Goal: Task Accomplishment & Management: Manage account settings

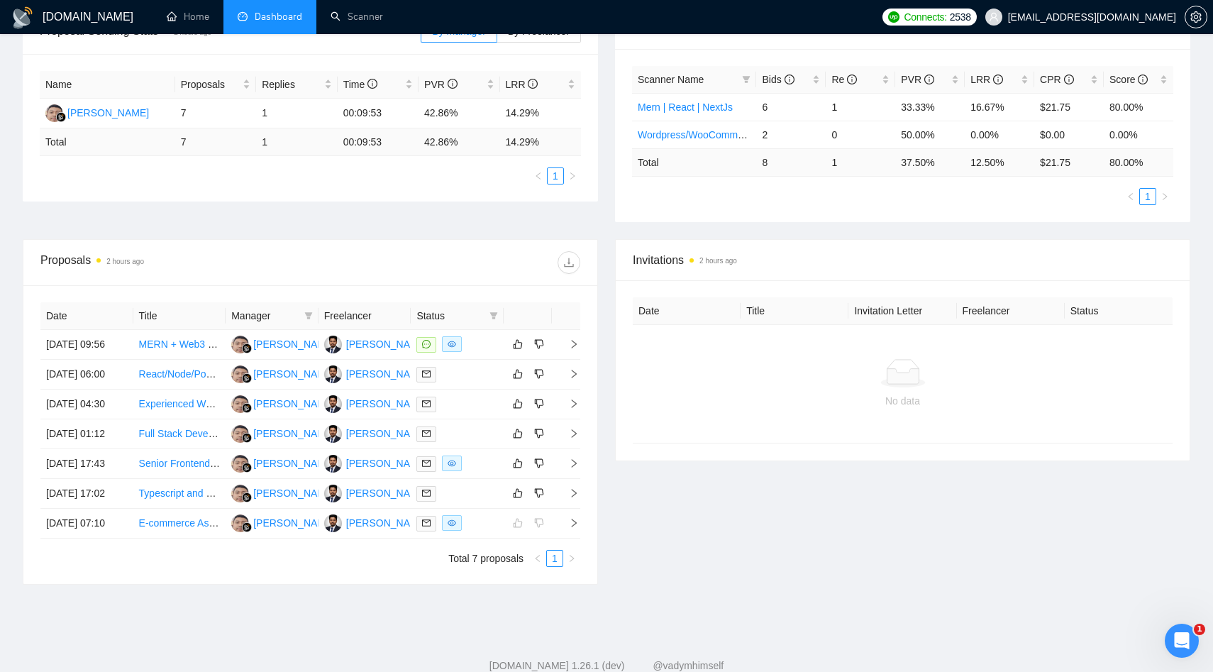
scroll to position [245, 0]
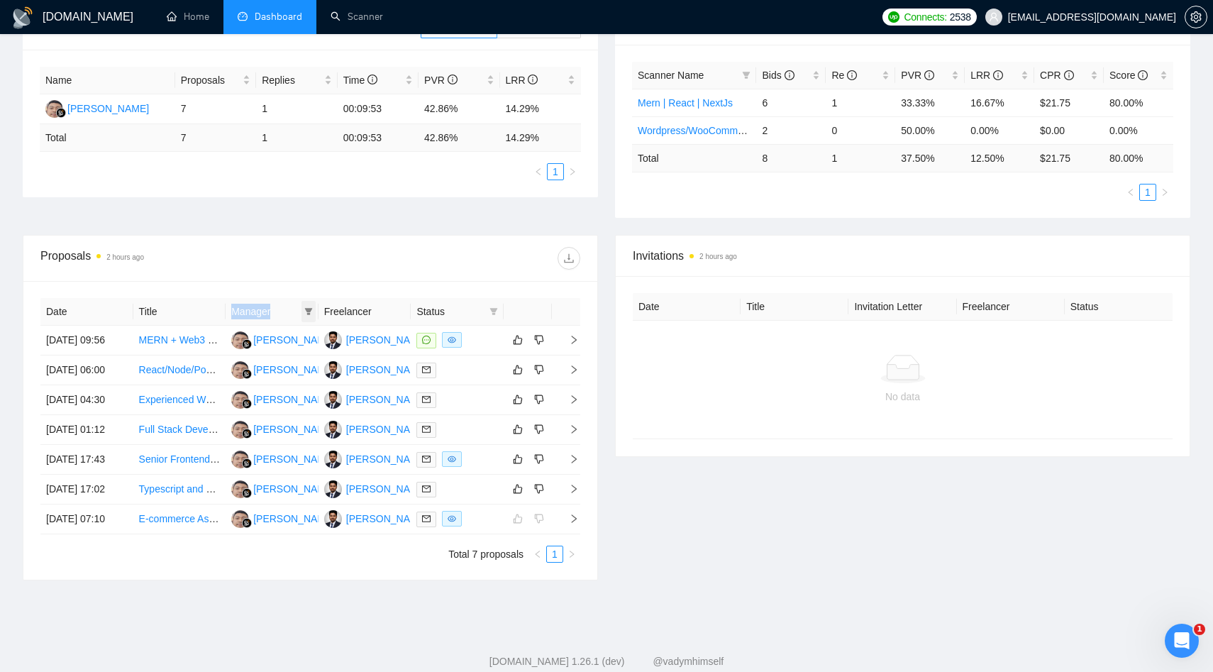
drag, startPoint x: 225, startPoint y: 308, endPoint x: 311, endPoint y: 311, distance: 85.8
click at [311, 311] on th "Manager" at bounding box center [271, 312] width 93 height 28
click at [294, 267] on div "Proposals 2 hours ago" at bounding box center [175, 258] width 270 height 23
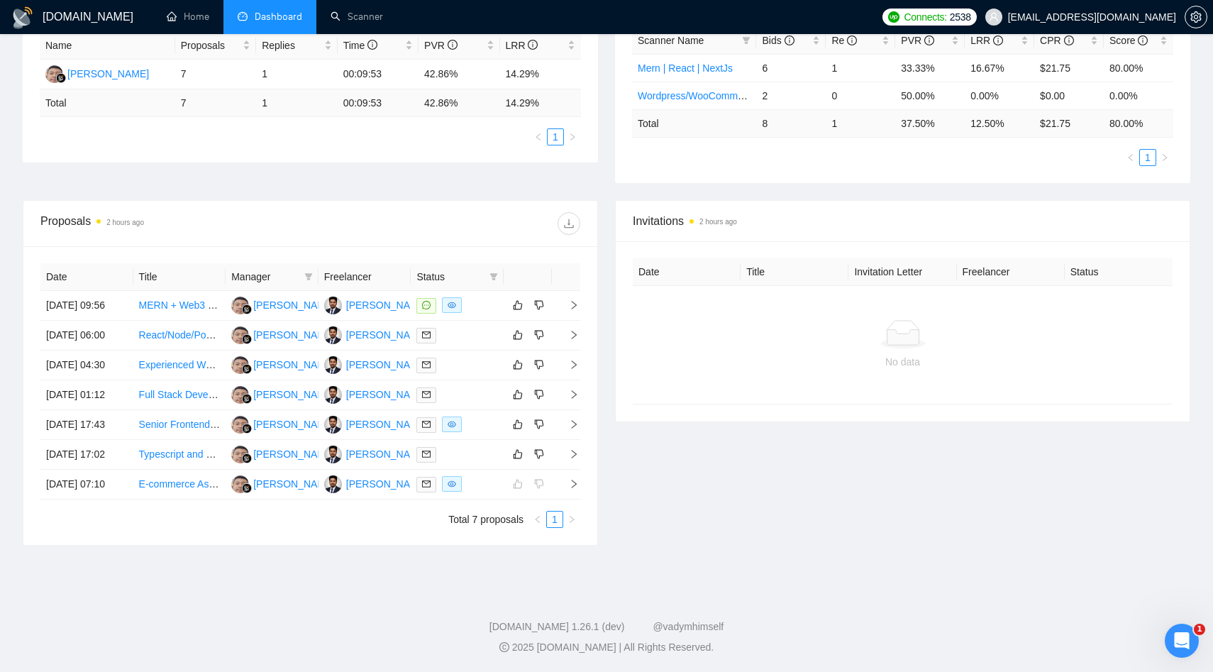
scroll to position [0, 0]
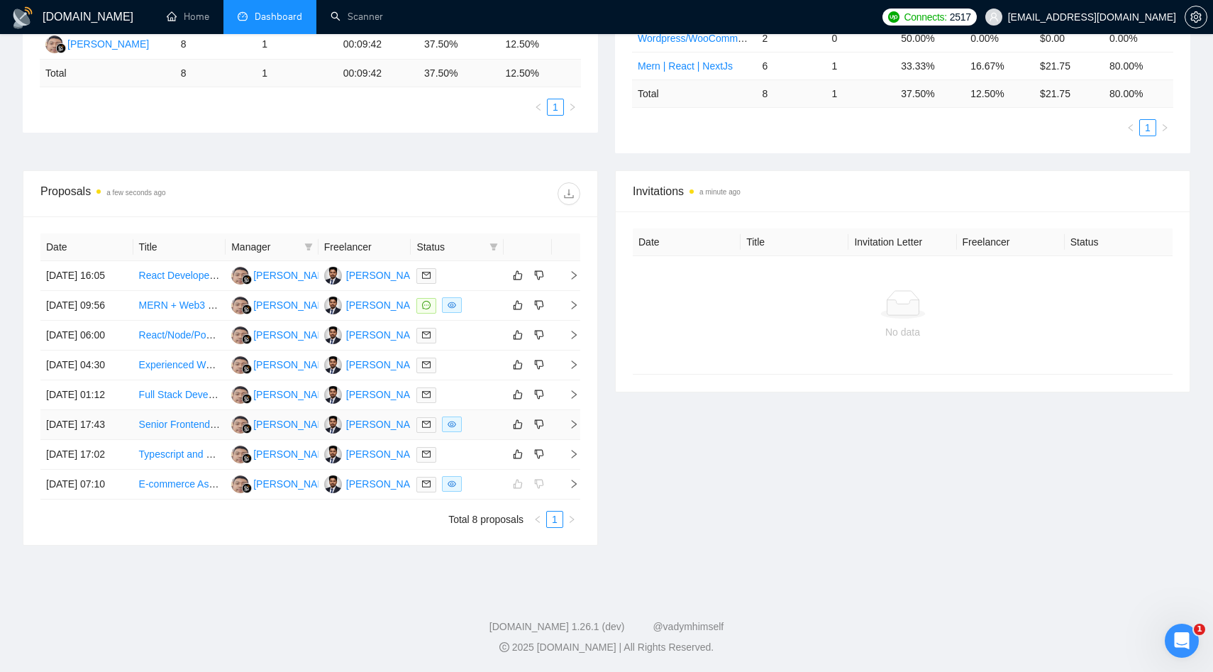
scroll to position [370, 0]
